Goal: Entertainment & Leisure: Consume media (video, audio)

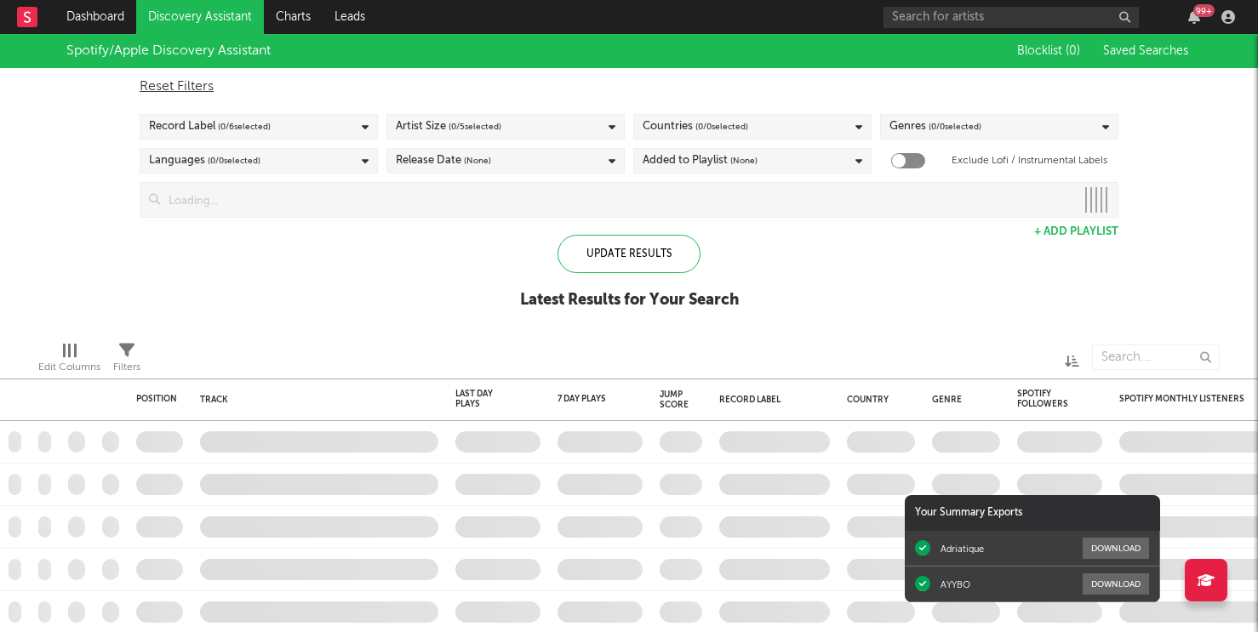
checkbox input "true"
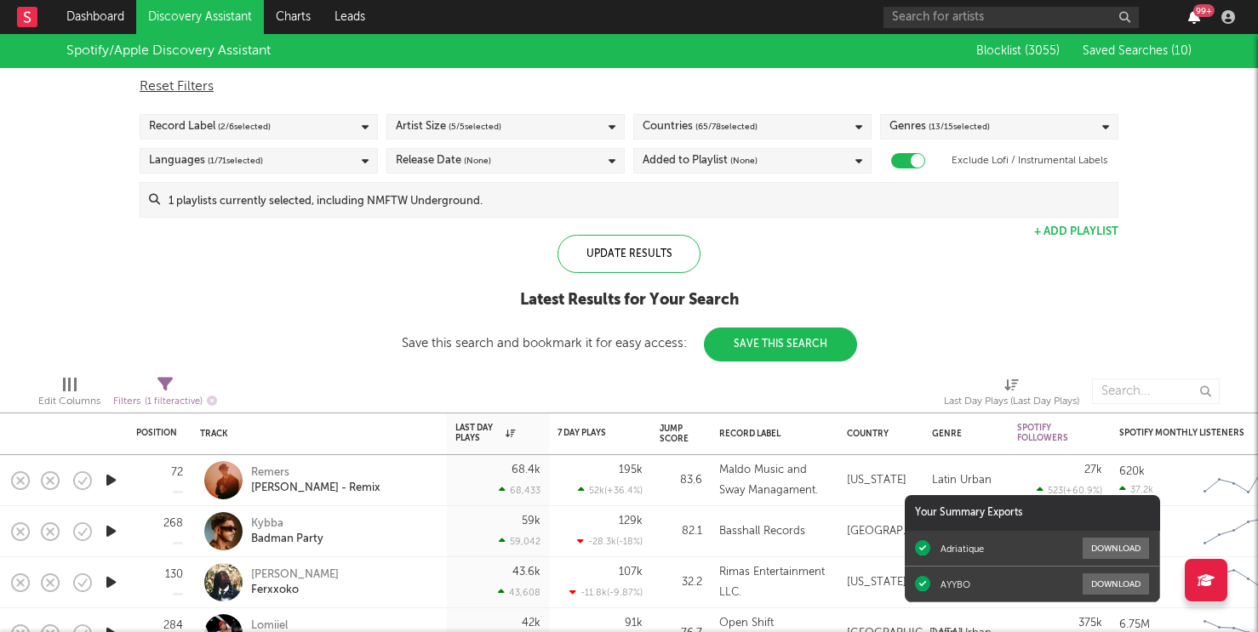
click at [1189, 17] on icon "button" at bounding box center [1194, 17] width 12 height 14
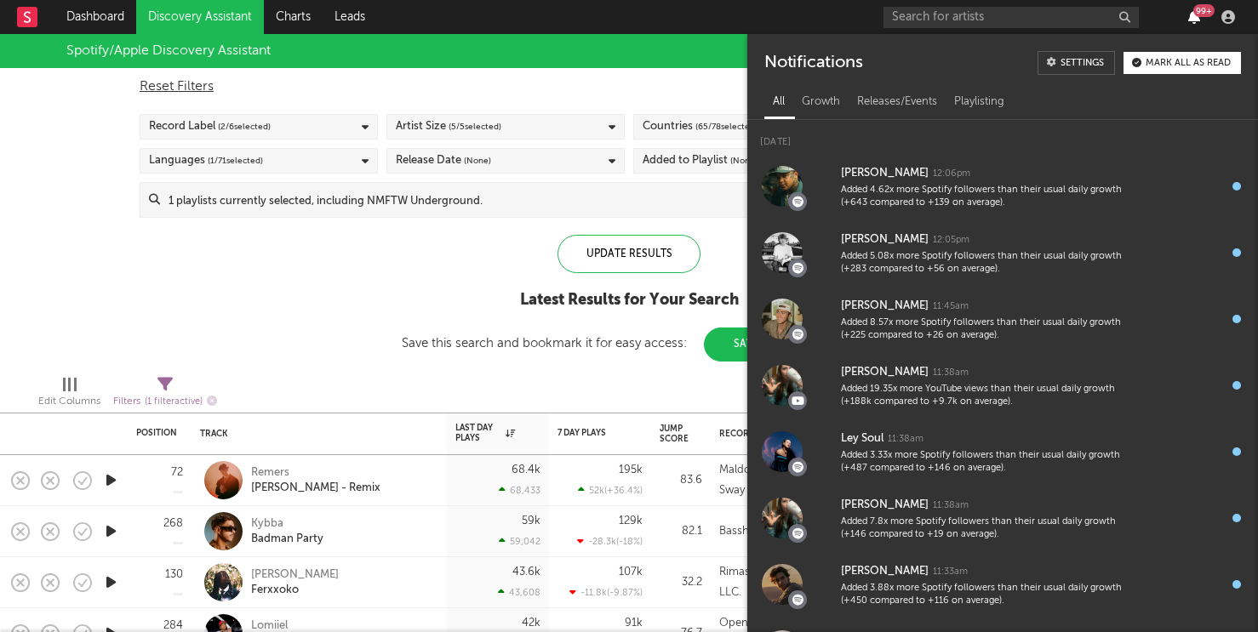
click at [1189, 17] on icon "button" at bounding box center [1194, 17] width 12 height 14
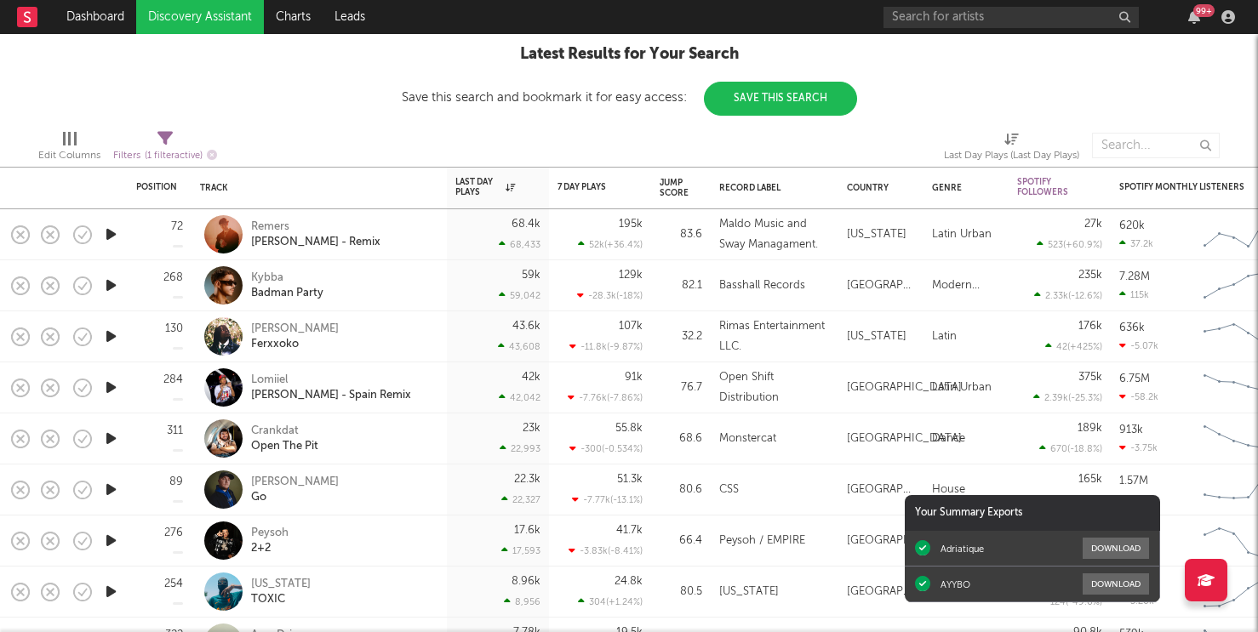
click at [115, 440] on icon "button" at bounding box center [111, 438] width 18 height 21
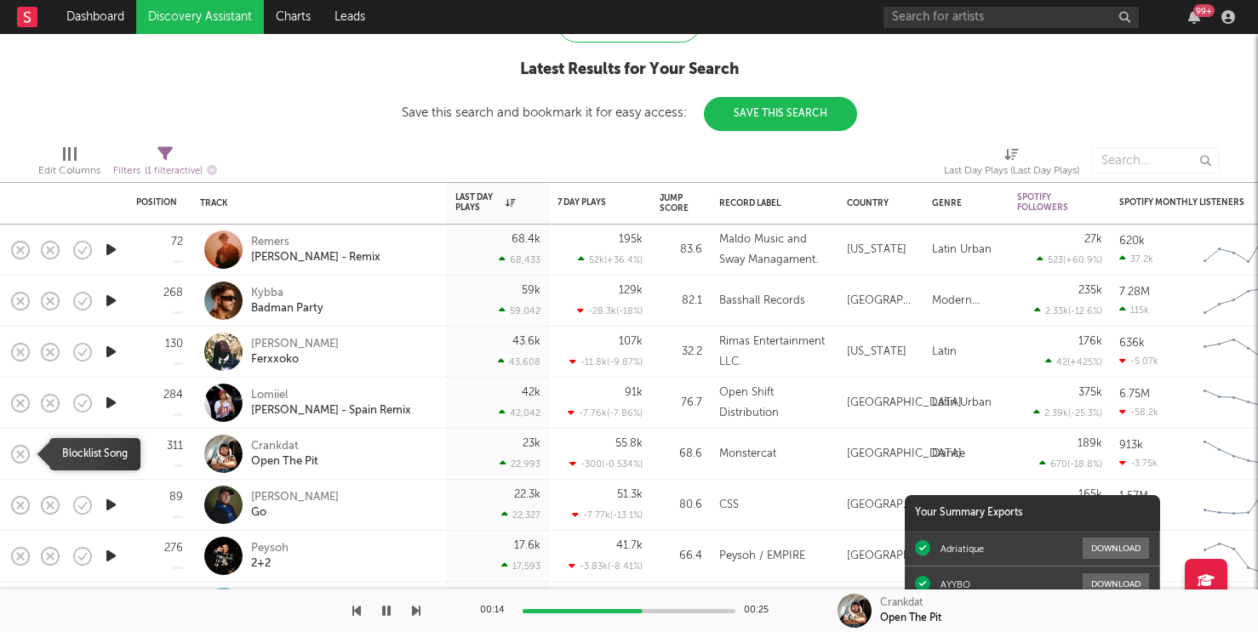
click at [20, 454] on rect "button" at bounding box center [20, 453] width 7 height 7
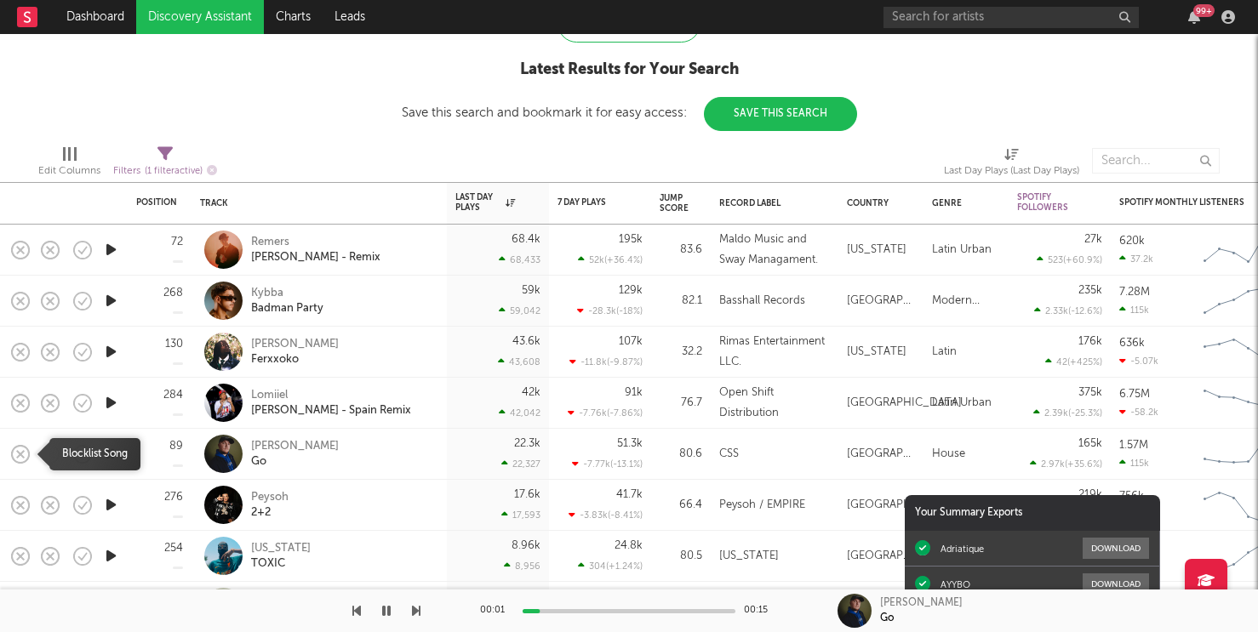
click at [20, 454] on rect "button" at bounding box center [20, 453] width 7 height 7
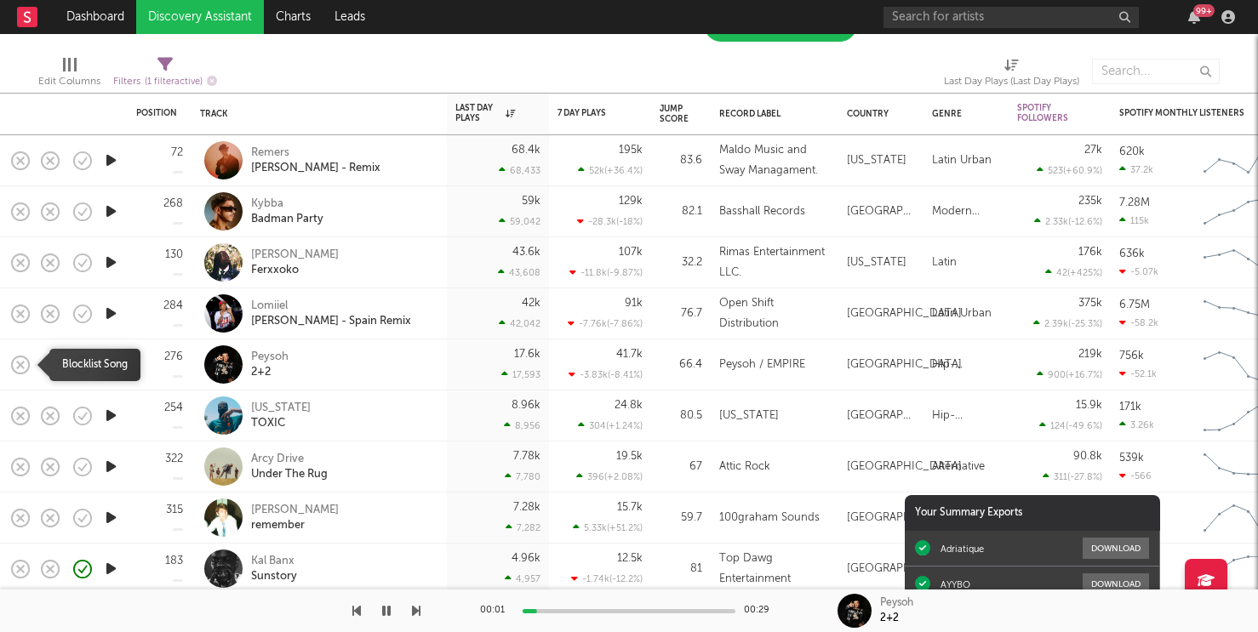
click at [15, 361] on icon "button" at bounding box center [21, 365] width 24 height 24
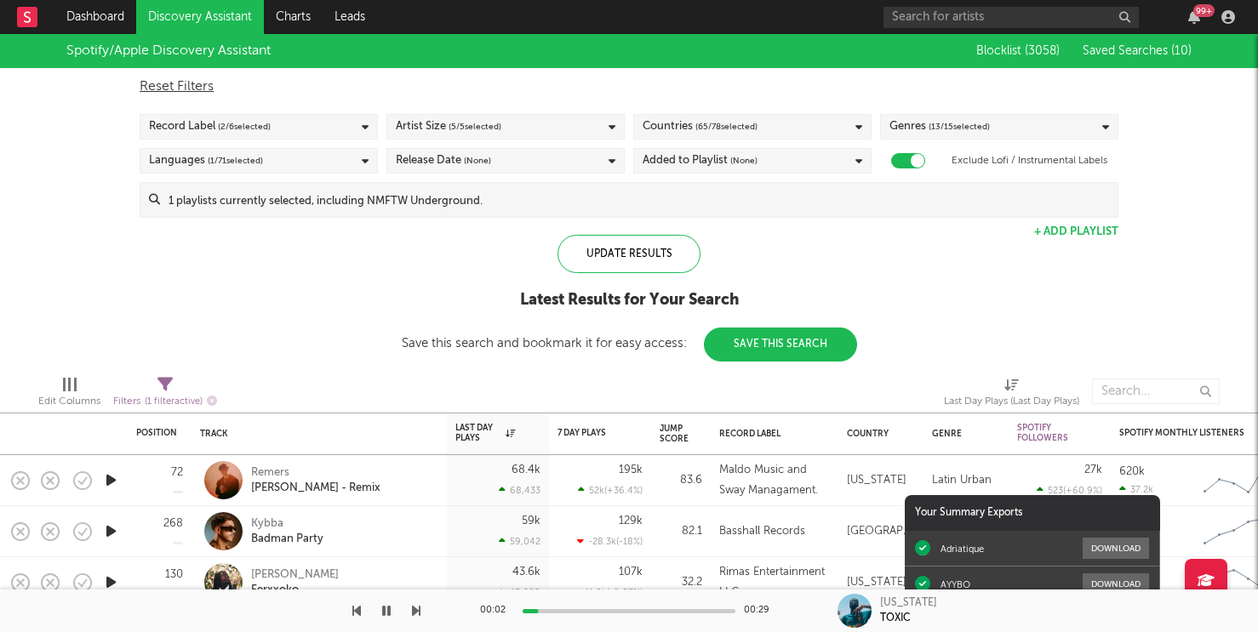
click at [1140, 50] on span "Saved Searches ( 10 )" at bounding box center [1137, 51] width 109 height 12
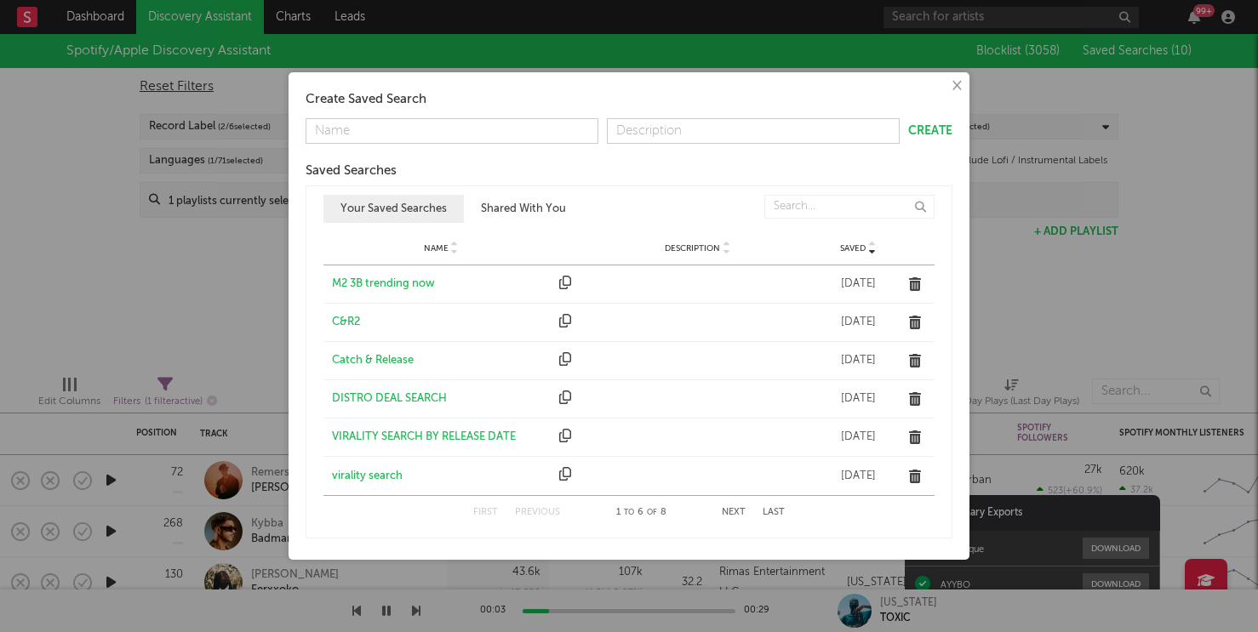
click at [391, 276] on div "M2 3B trending now" at bounding box center [441, 284] width 219 height 17
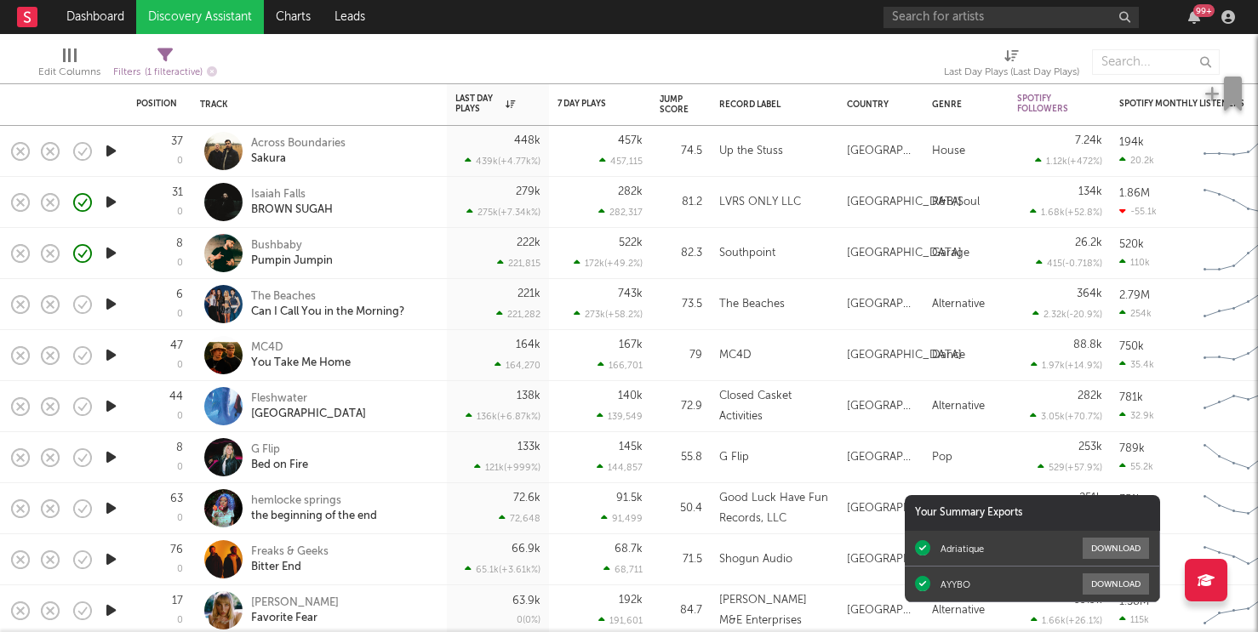
click at [107, 307] on icon "button" at bounding box center [111, 304] width 18 height 21
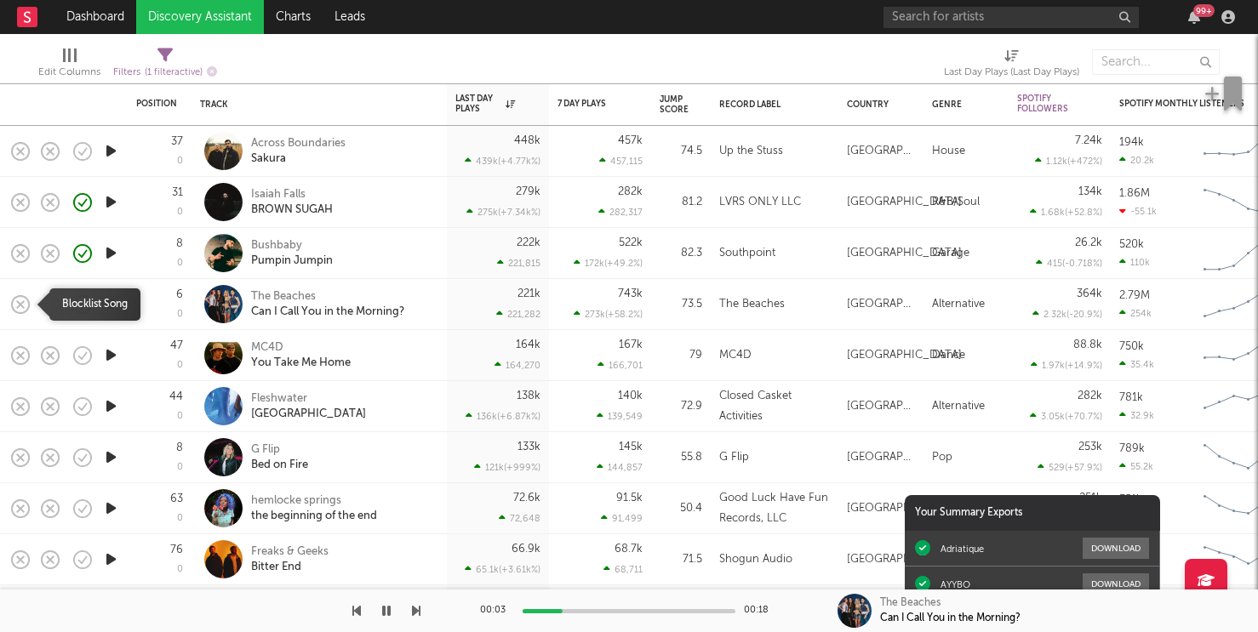
click at [21, 306] on rect "button" at bounding box center [20, 303] width 7 height 7
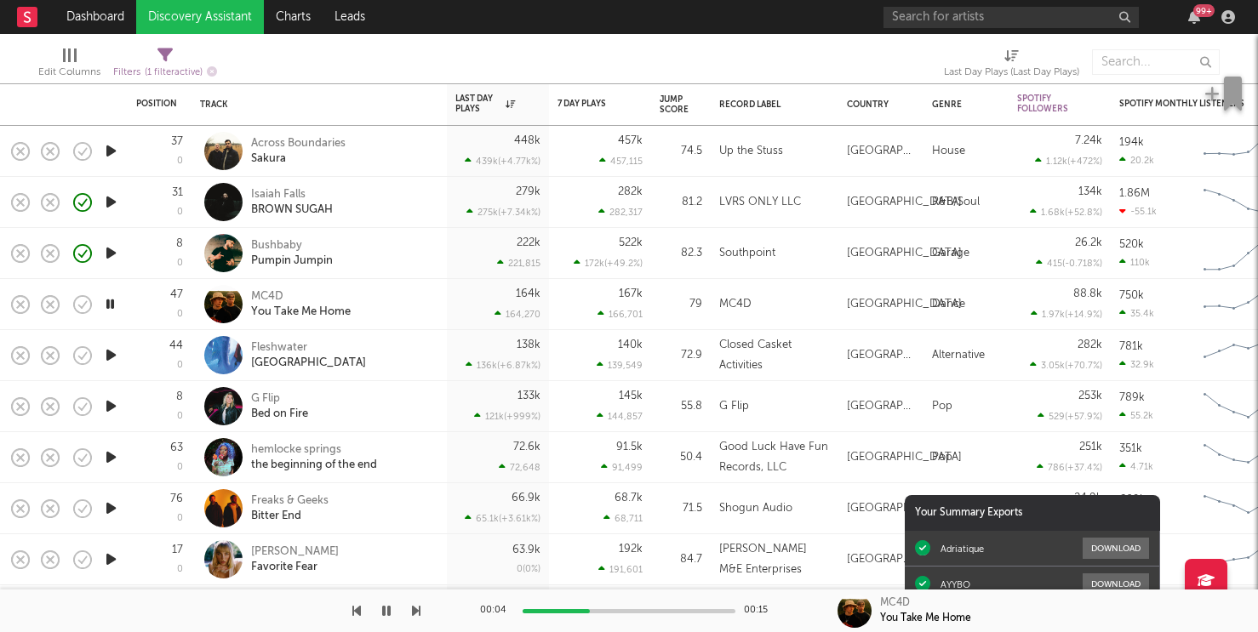
drag, startPoint x: 112, startPoint y: 351, endPoint x: 157, endPoint y: 354, distance: 44.4
click at [112, 354] on icon "button" at bounding box center [111, 355] width 18 height 21
click at [110, 401] on icon "button" at bounding box center [111, 406] width 18 height 21
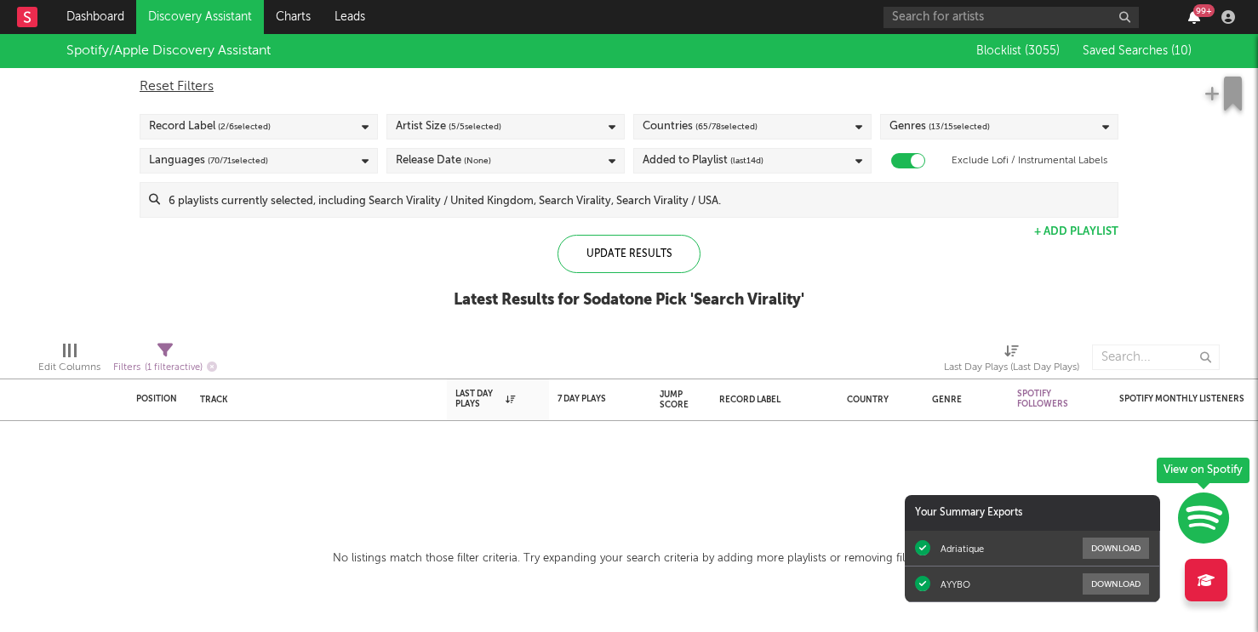
click at [1199, 18] on icon "button" at bounding box center [1194, 17] width 12 height 14
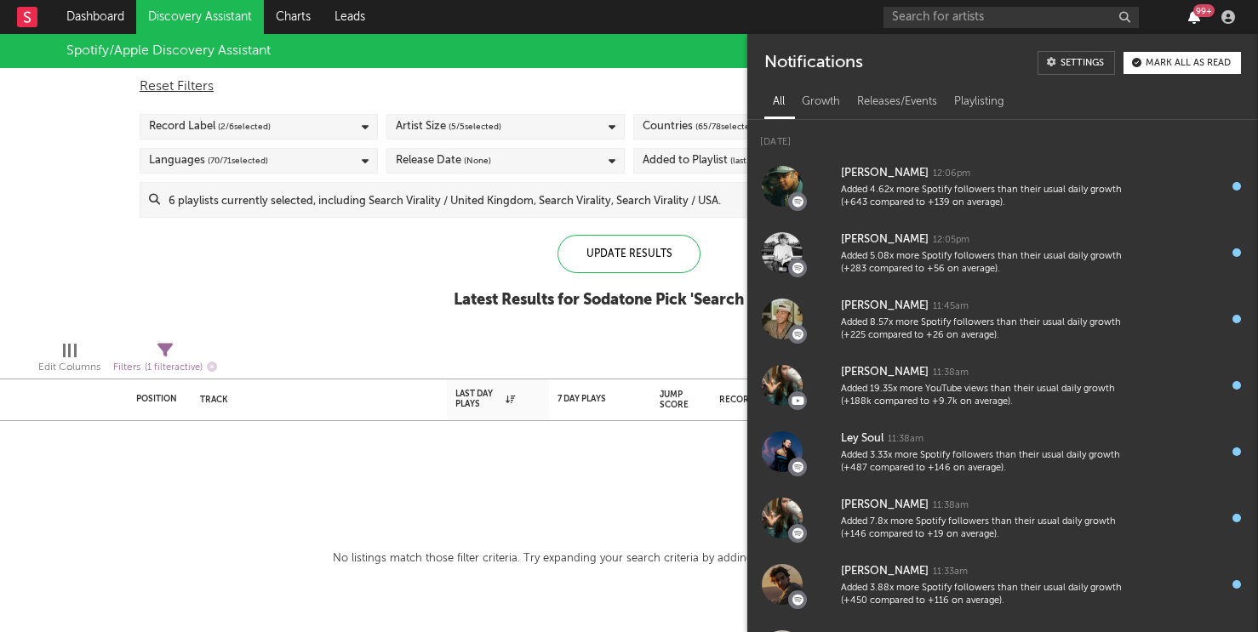
click at [1199, 18] on icon "button" at bounding box center [1194, 17] width 12 height 14
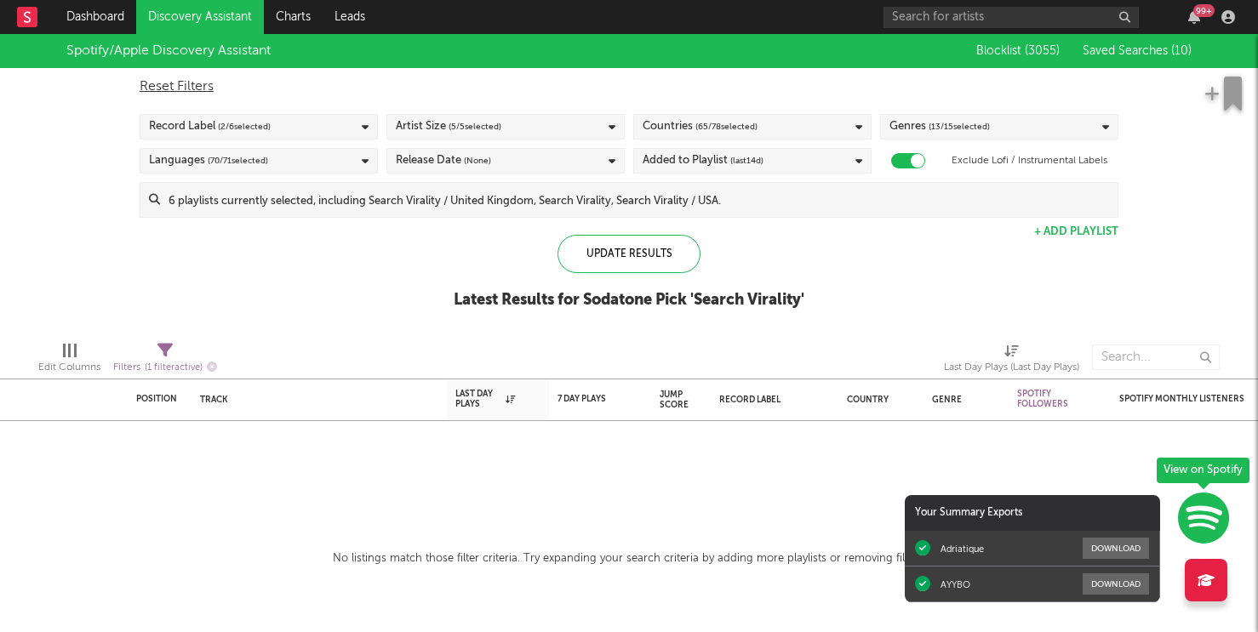
click at [623, 313] on div "Update Results Latest Results for Sodatone Pick ' Search Virality '" at bounding box center [629, 281] width 351 height 93
click at [1197, 4] on div "99 +" at bounding box center [1203, 10] width 21 height 13
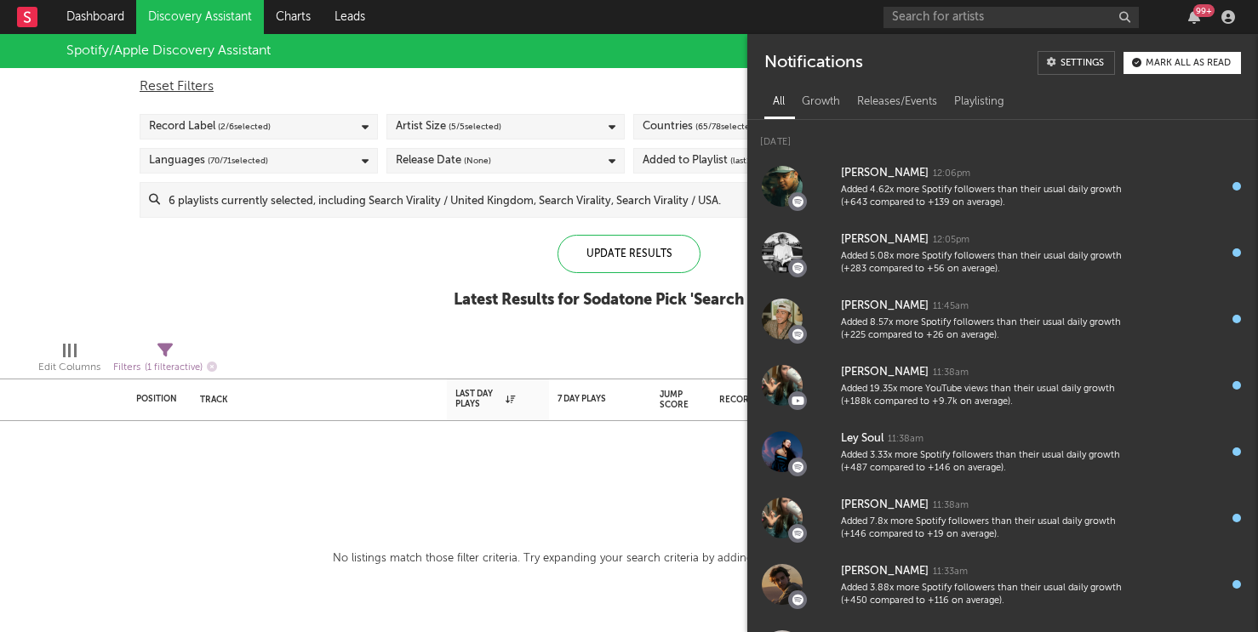
click at [1197, 4] on div "99 +" at bounding box center [1203, 10] width 21 height 13
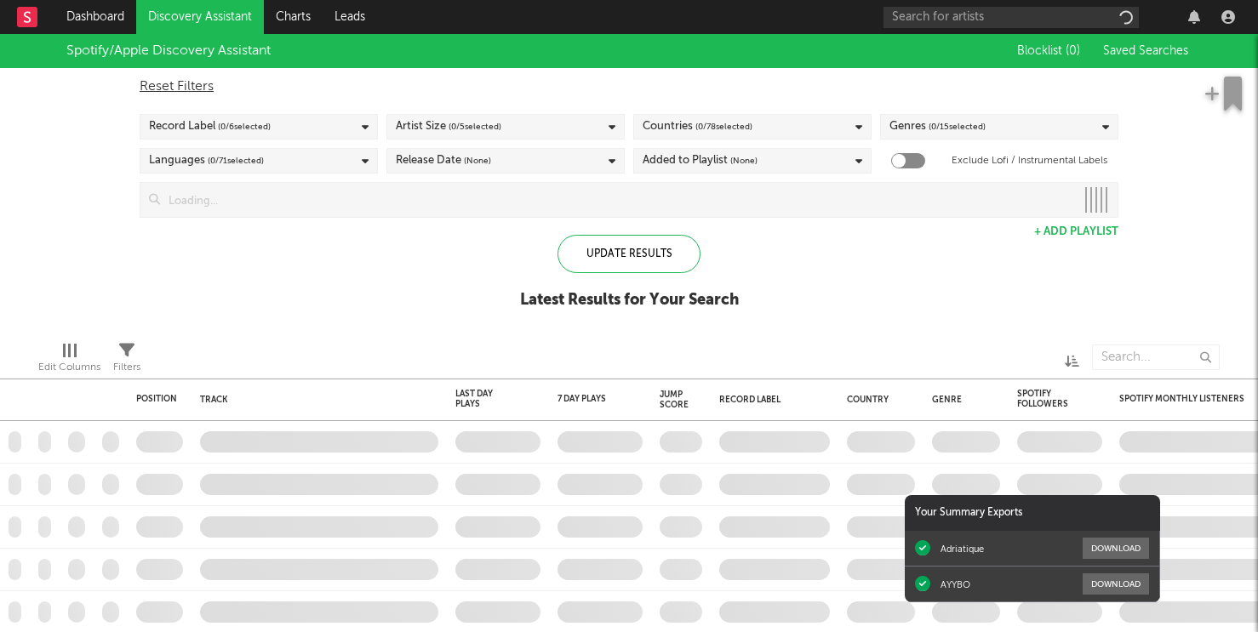
checkbox input "true"
